Goal: Task Accomplishment & Management: Manage account settings

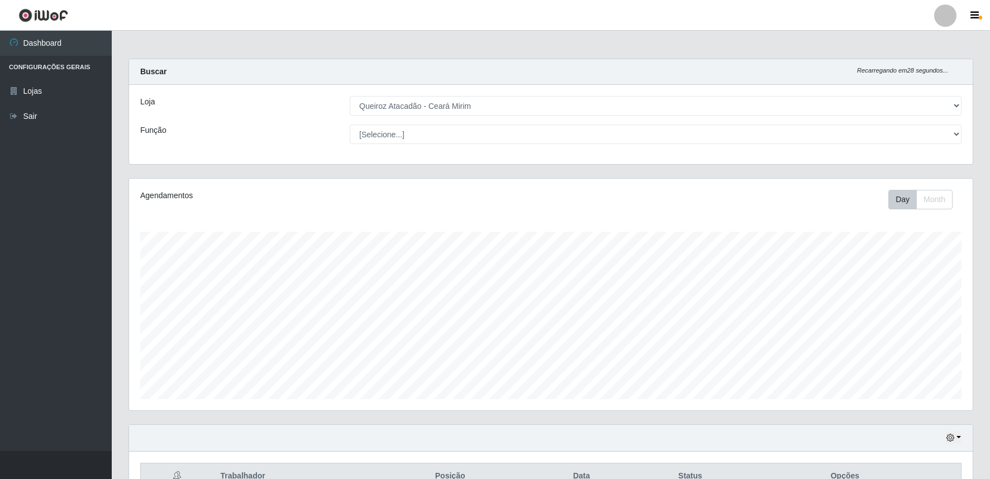
select select "465"
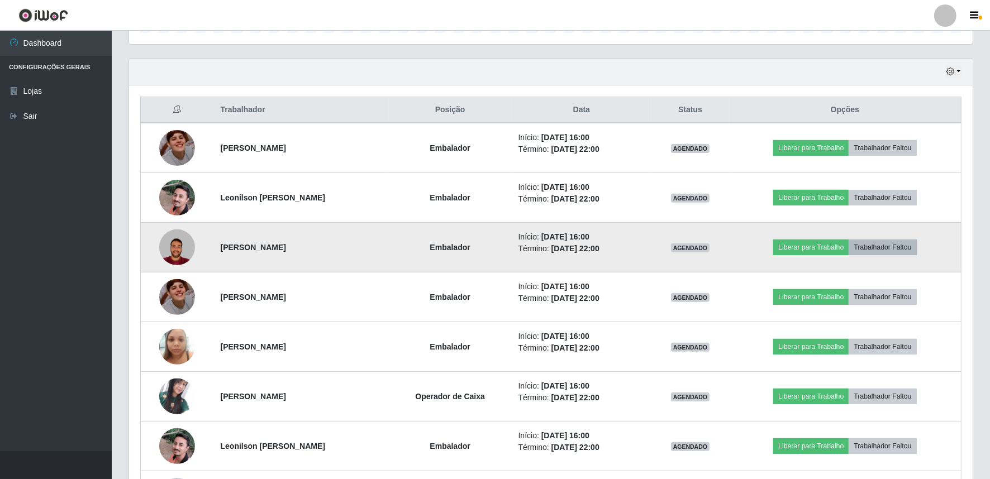
scroll to position [461, 0]
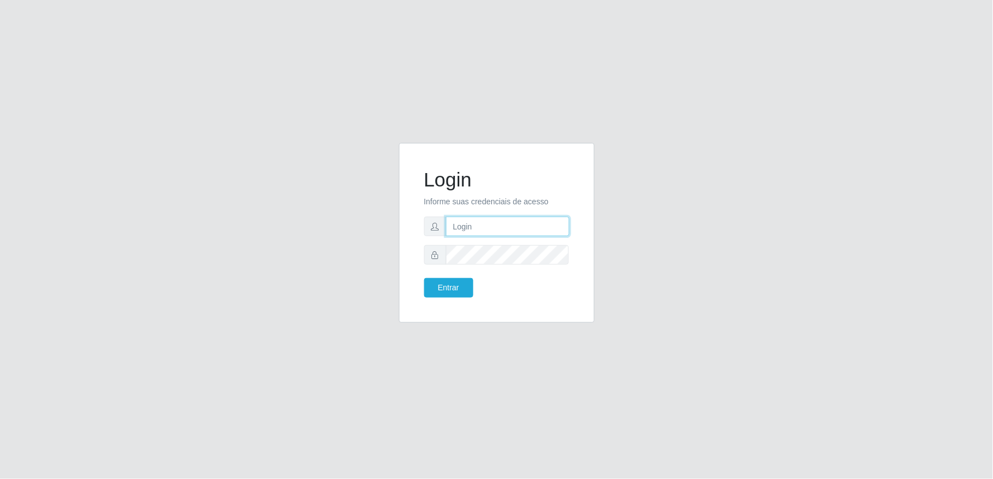
click at [462, 226] on input "text" at bounding box center [508, 227] width 124 height 20
type input "[EMAIL_ADDRESS][DOMAIN_NAME]"
click at [424, 278] on button "Entrar" at bounding box center [448, 288] width 49 height 20
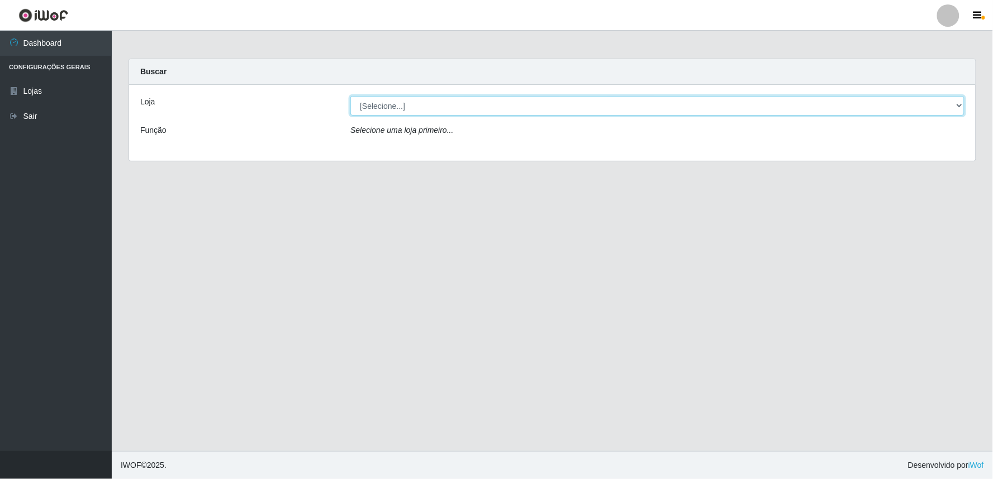
click at [960, 105] on select "[Selecione...] Queiroz Atacadão - Ceará Mirim" at bounding box center [657, 106] width 614 height 20
select select "465"
click at [350, 96] on select "[Selecione...] Queiroz Atacadão - Ceará Mirim" at bounding box center [657, 106] width 614 height 20
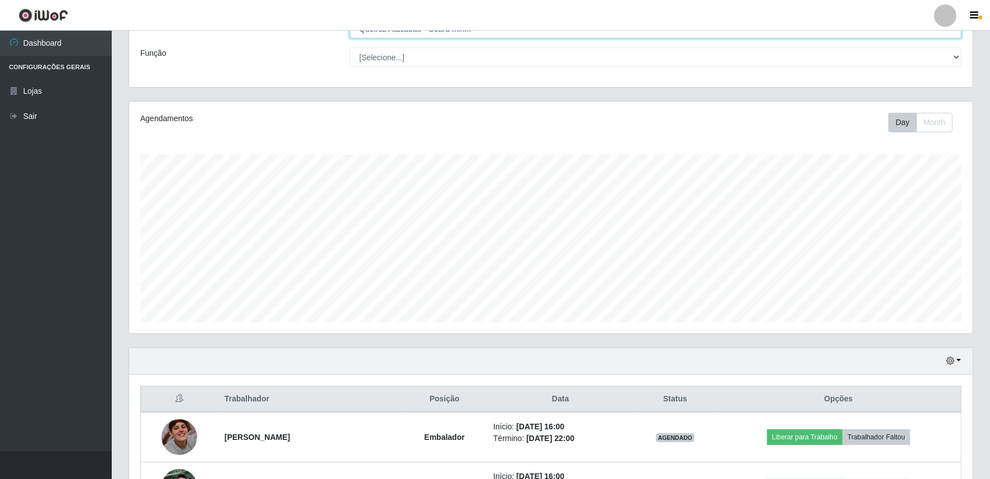
scroll to position [213, 0]
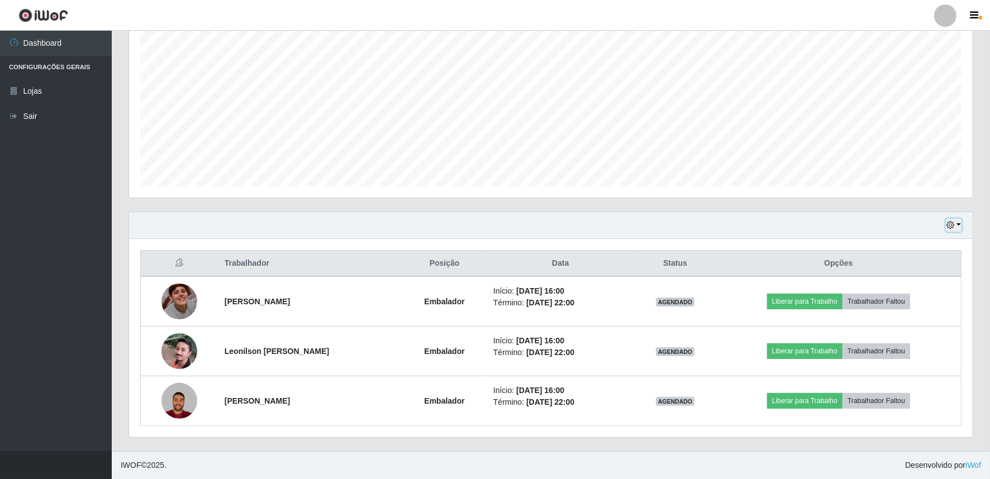
click at [958, 224] on button "button" at bounding box center [954, 225] width 16 height 13
click at [960, 225] on button "button" at bounding box center [954, 225] width 16 height 13
